Goal: Task Accomplishment & Management: Manage account settings

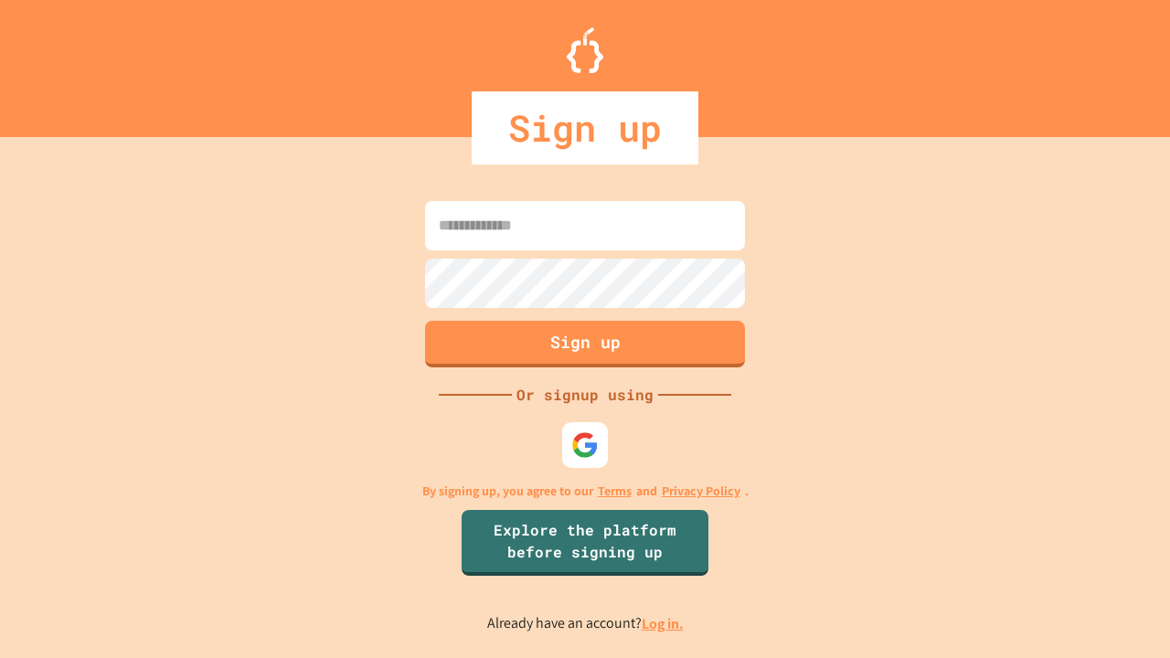
click at [664, 624] on link "Log in." at bounding box center [663, 623] width 42 height 19
